Goal: Information Seeking & Learning: Find contact information

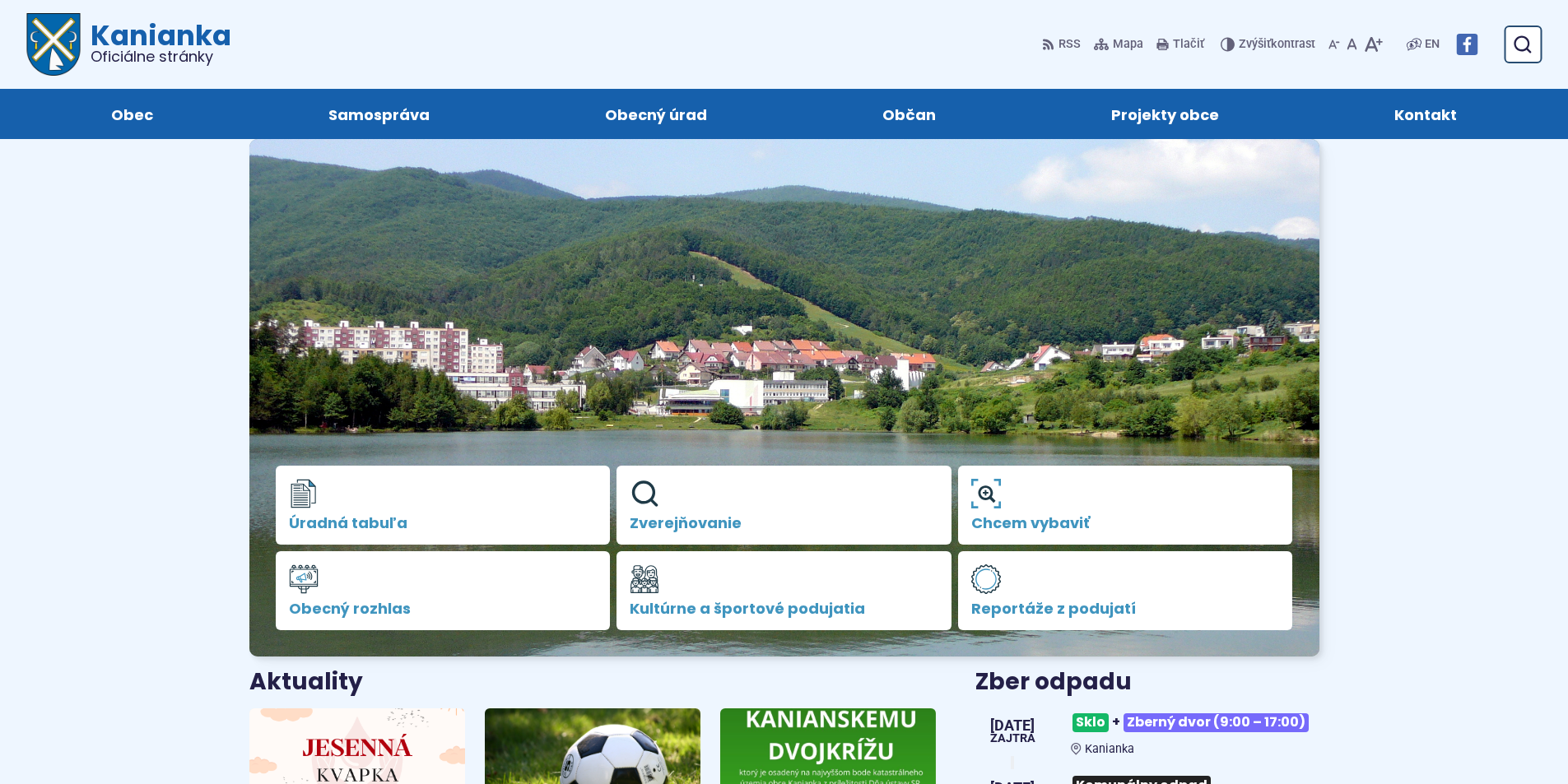
click at [1425, 103] on span "Kontakt" at bounding box center [1426, 113] width 63 height 50
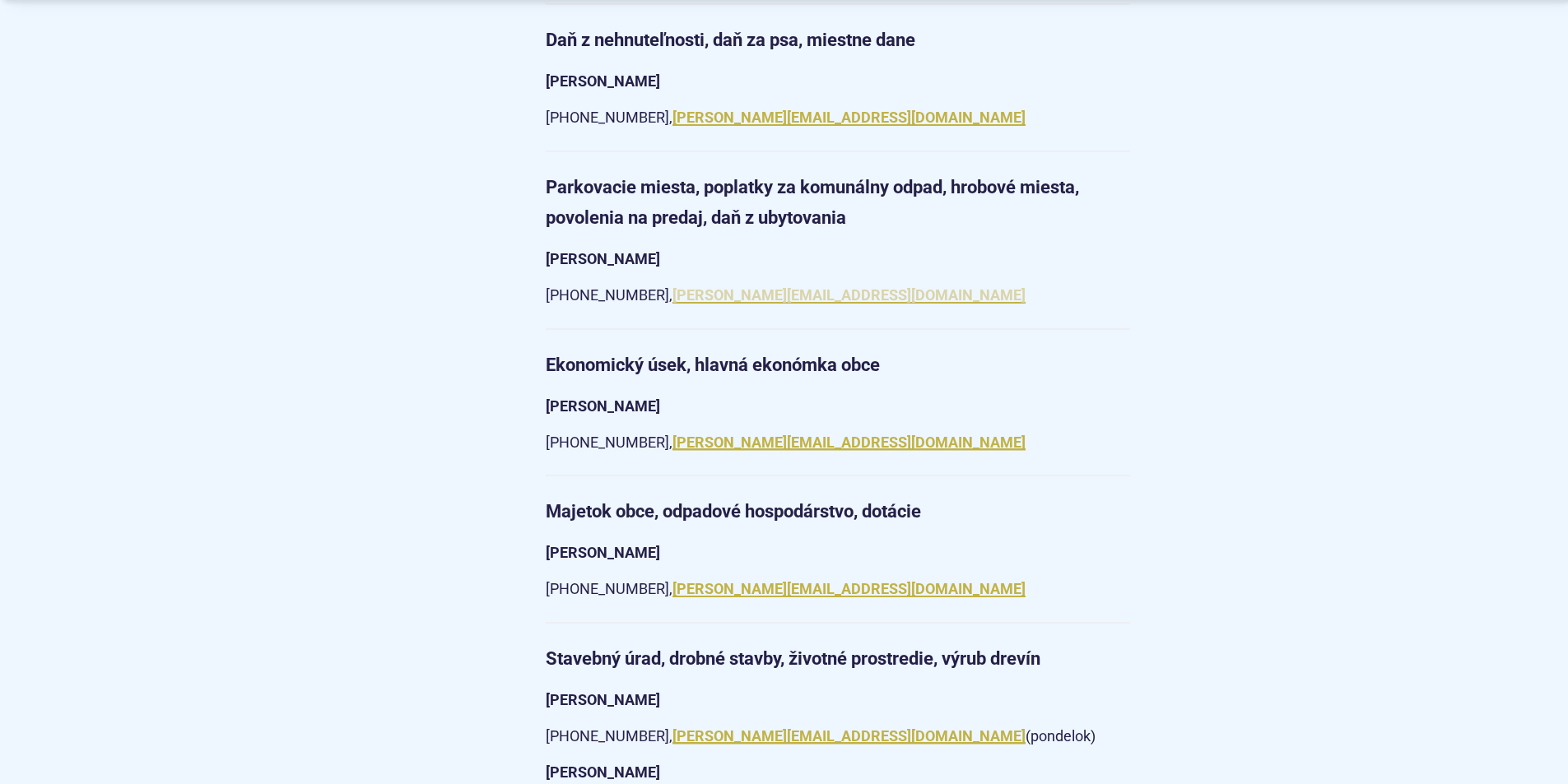
scroll to position [2139, 0]
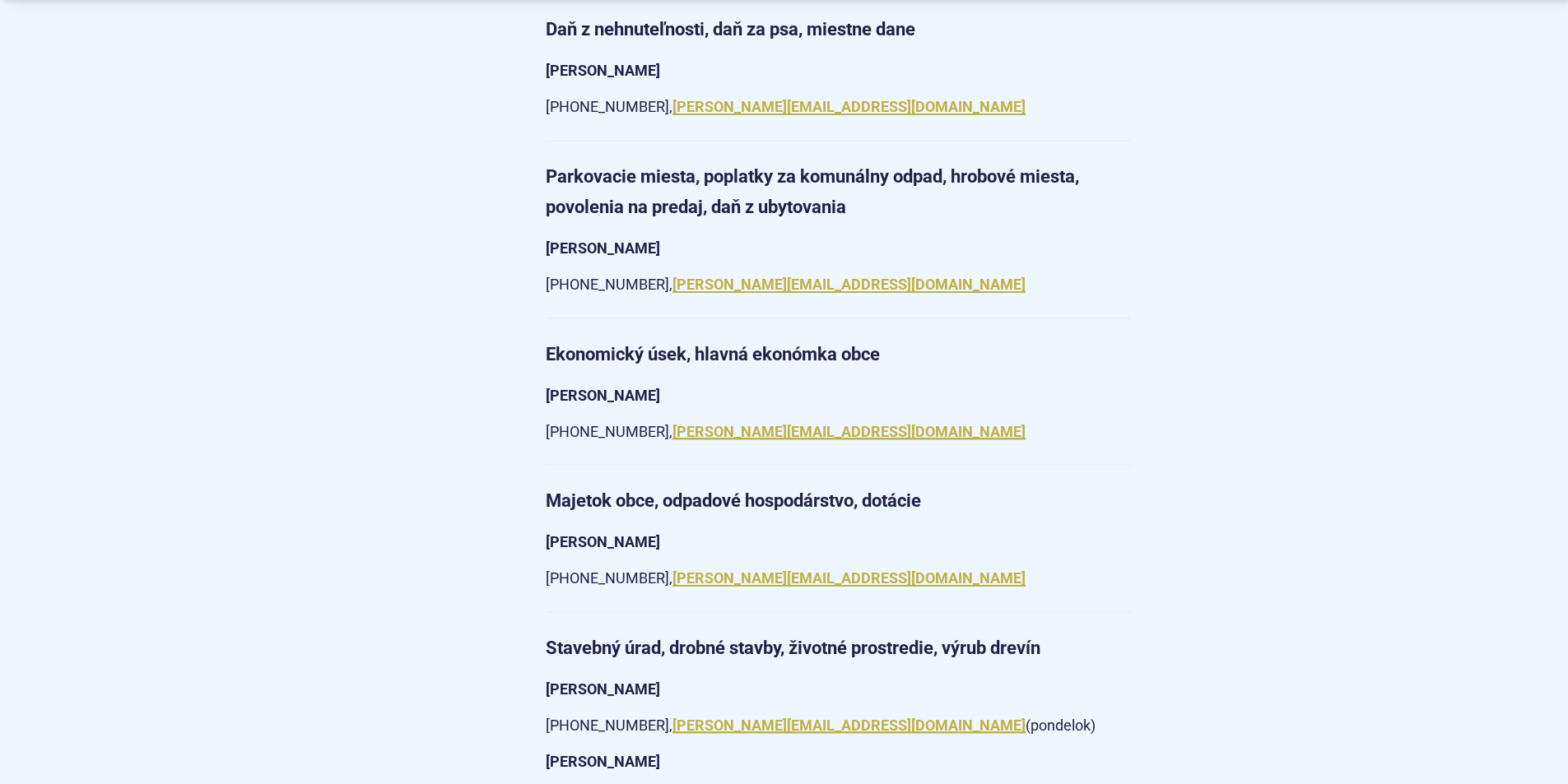
drag, startPoint x: 883, startPoint y: 401, endPoint x: 694, endPoint y: 406, distance: 189.1
click at [694, 419] on p "+421 (0) 46 518 60 36, i.lorencova@kanianka.sk" at bounding box center [837, 432] width 584 height 26
copy p "i.lorencova@kanianka.sk"
